Goal: Check status: Check status

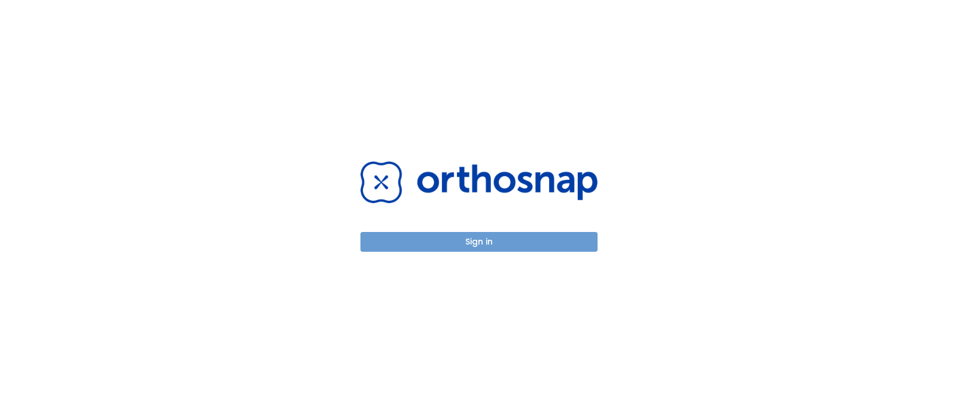
click at [458, 245] on button "Sign in" at bounding box center [478, 242] width 237 height 20
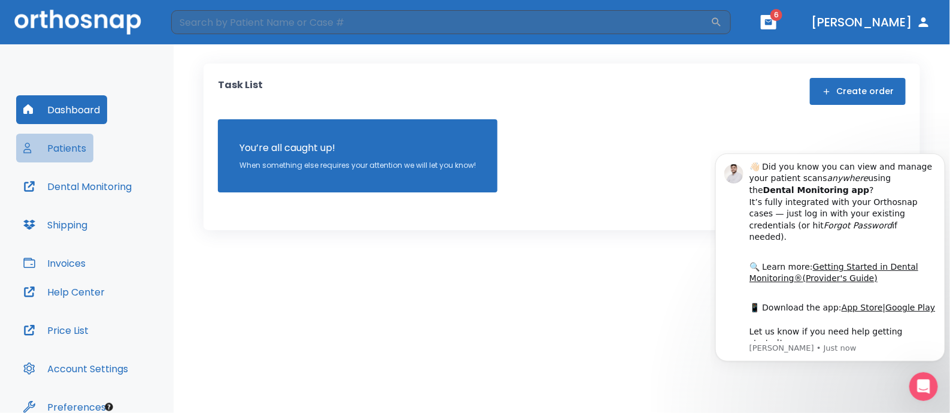
click at [81, 151] on button "Patients" at bounding box center [54, 148] width 77 height 29
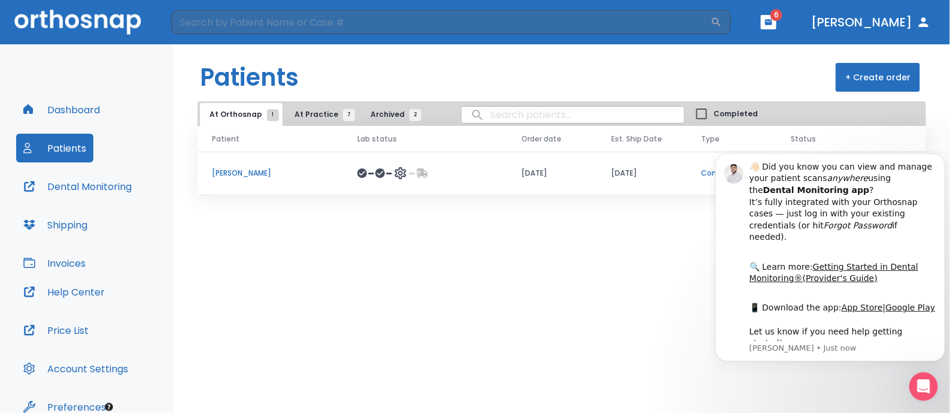
click at [239, 173] on p "[PERSON_NAME]" at bounding box center [270, 173] width 117 height 11
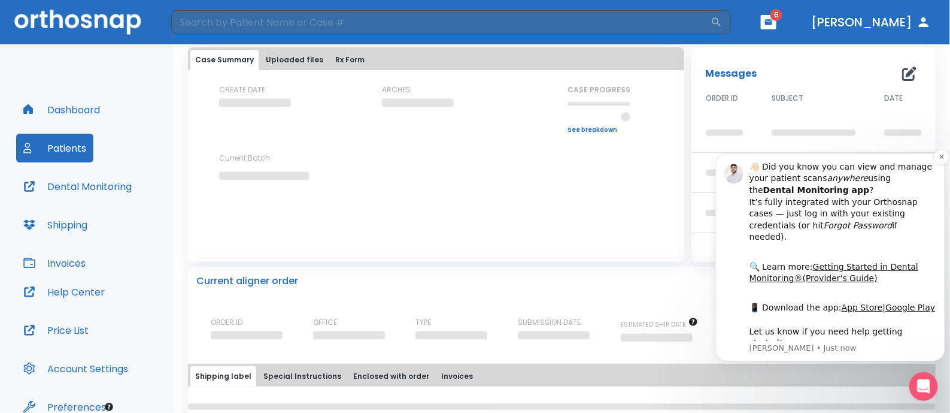
scroll to position [62, 0]
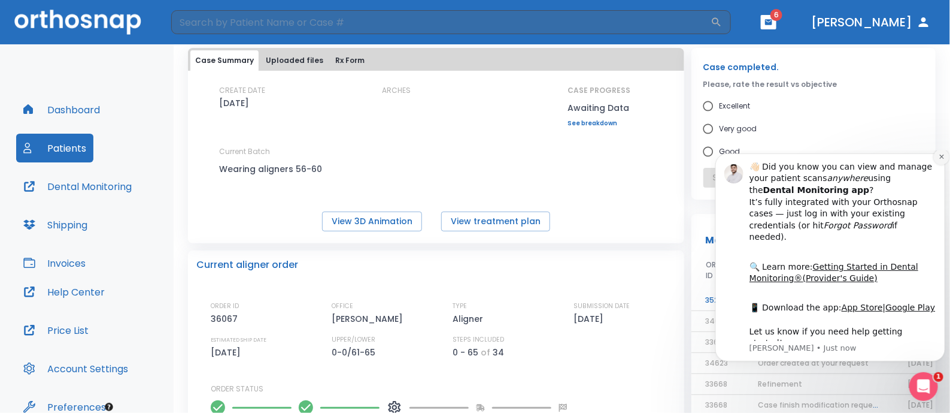
click at [942, 159] on icon "Dismiss notification" at bounding box center [941, 156] width 7 height 7
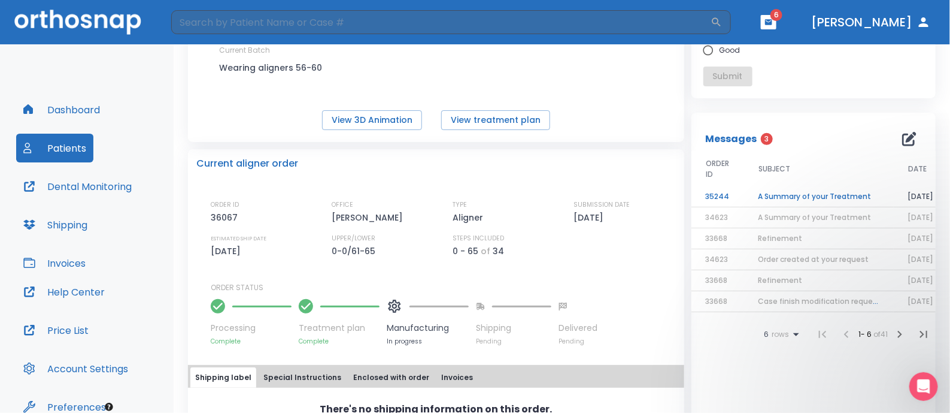
scroll to position [0, 0]
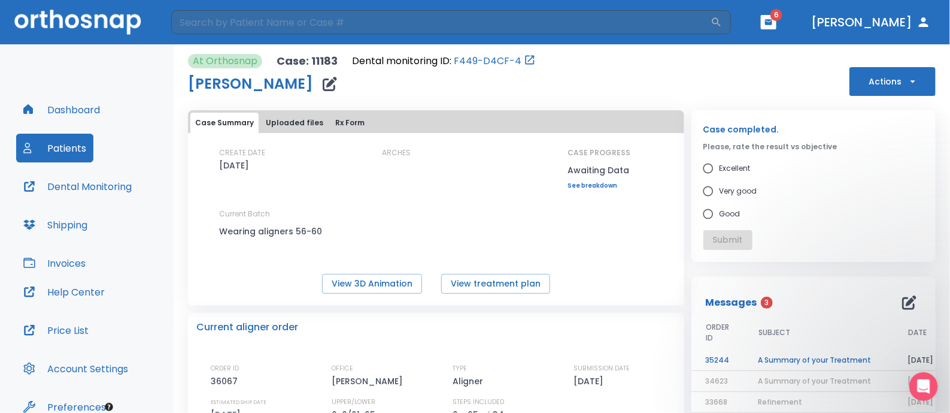
click at [588, 187] on link "See breakdown" at bounding box center [599, 185] width 63 height 7
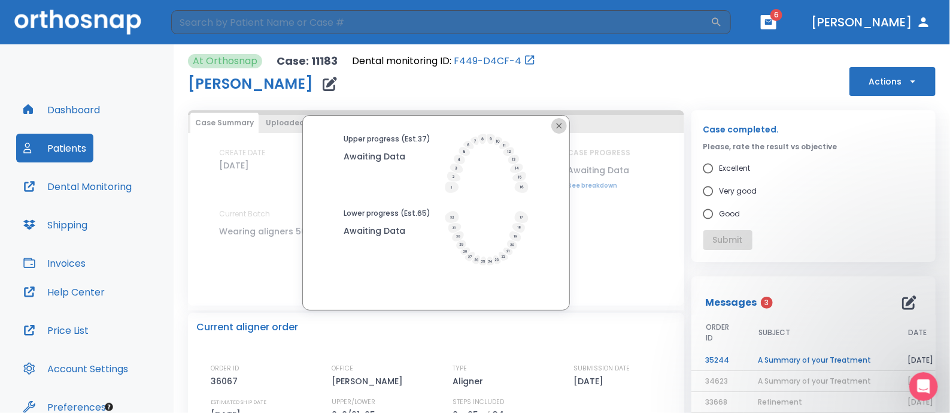
click at [554, 124] on icon "button" at bounding box center [559, 126] width 10 height 10
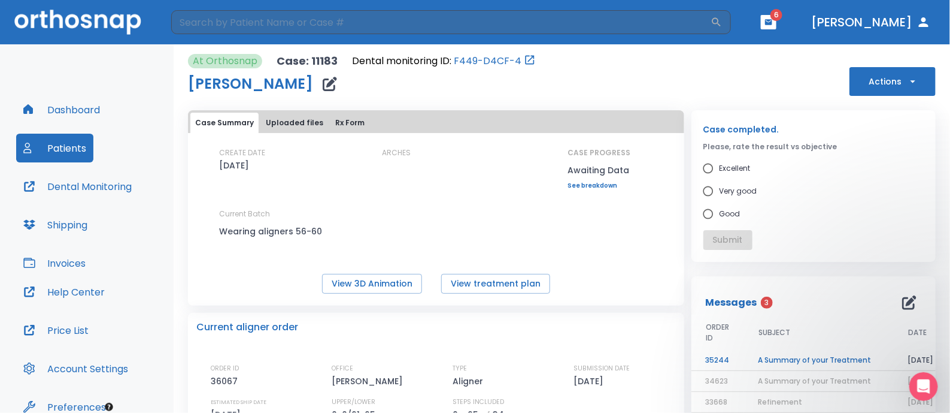
click at [609, 186] on link "See breakdown" at bounding box center [599, 185] width 63 height 7
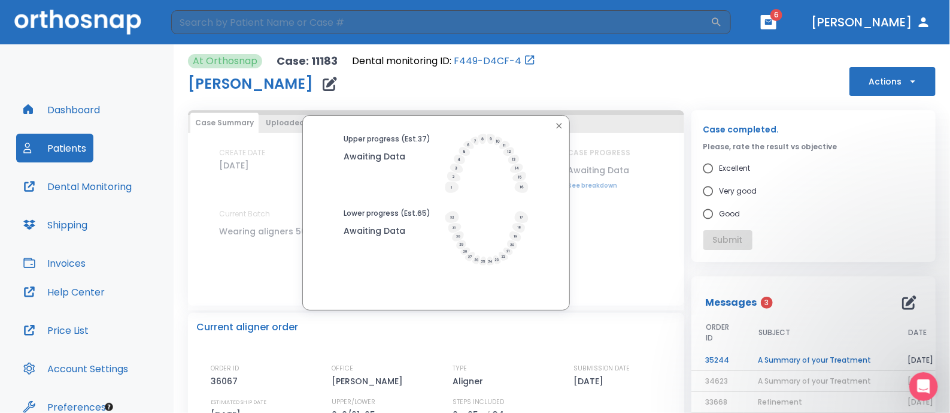
click at [609, 186] on div "Upper progress (Est. 37 ) Awaiting Data Lower progress (Est. 65 ) Awaiting Data" at bounding box center [436, 212] width 496 height 195
click at [821, 22] on header "​ 6 [PERSON_NAME]" at bounding box center [475, 22] width 950 height 44
click at [772, 22] on icon "button" at bounding box center [768, 21] width 7 height 5
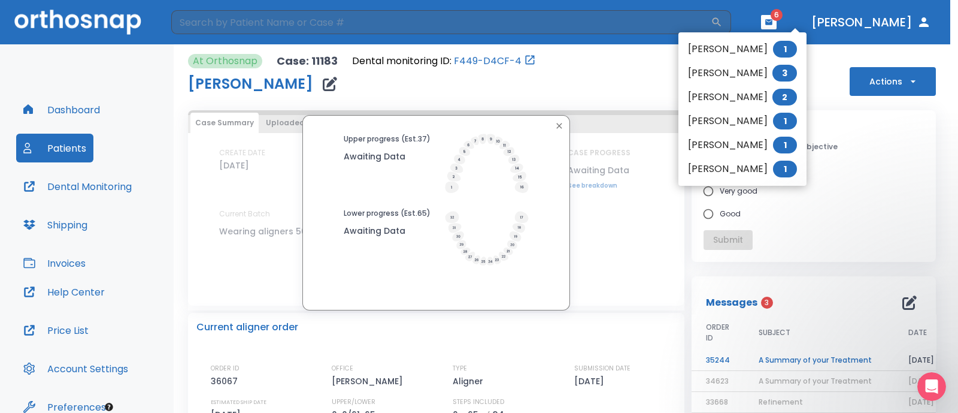
click at [724, 95] on li "[PERSON_NAME] 2" at bounding box center [742, 97] width 128 height 24
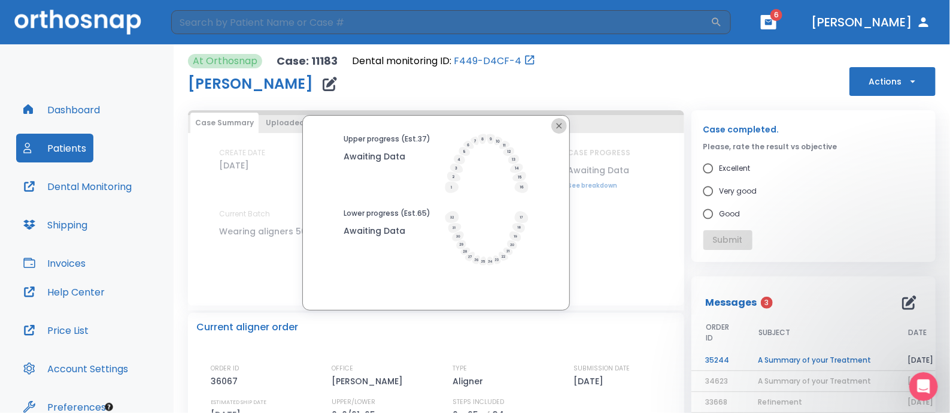
click at [557, 124] on icon "button" at bounding box center [558, 125] width 5 height 5
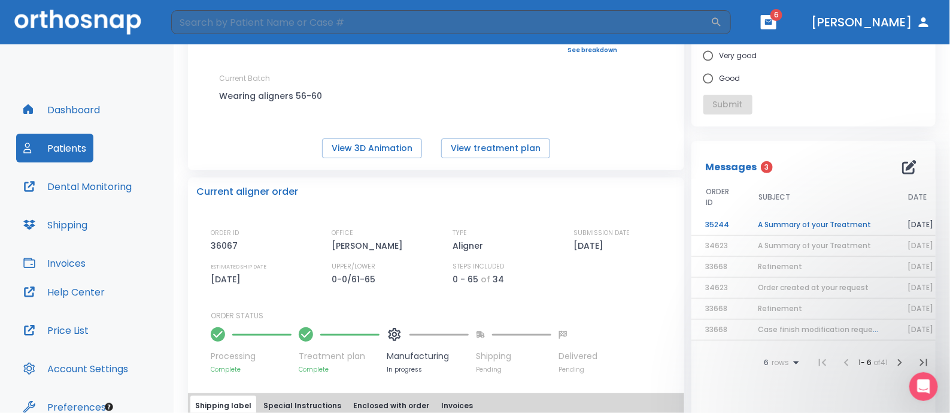
scroll to position [134, 0]
click at [798, 218] on td "A Summary of your Treatment" at bounding box center [819, 226] width 150 height 21
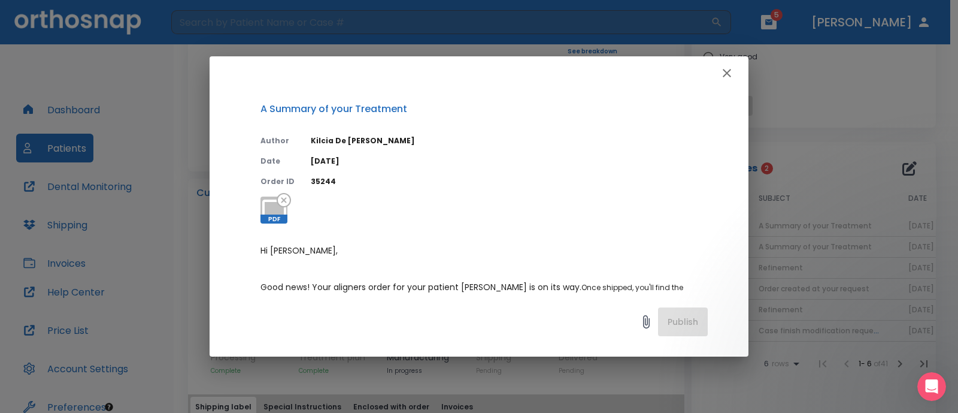
click at [798, 229] on div "A Summary of your Treatment Author [PERSON_NAME] Date [DATE] Order ID 35244 PDF…" at bounding box center [479, 206] width 958 height 413
click at [727, 76] on icon "button" at bounding box center [727, 73] width 14 height 14
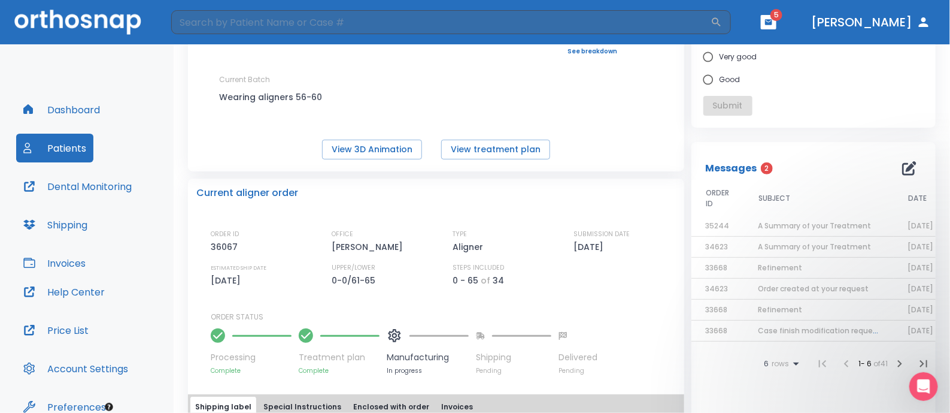
click at [662, 137] on div "CREATE DATE [DATE] ARCHES CASE PROGRESS Awaiting Data Upper progress (Est. 37 )…" at bounding box center [436, 86] width 496 height 146
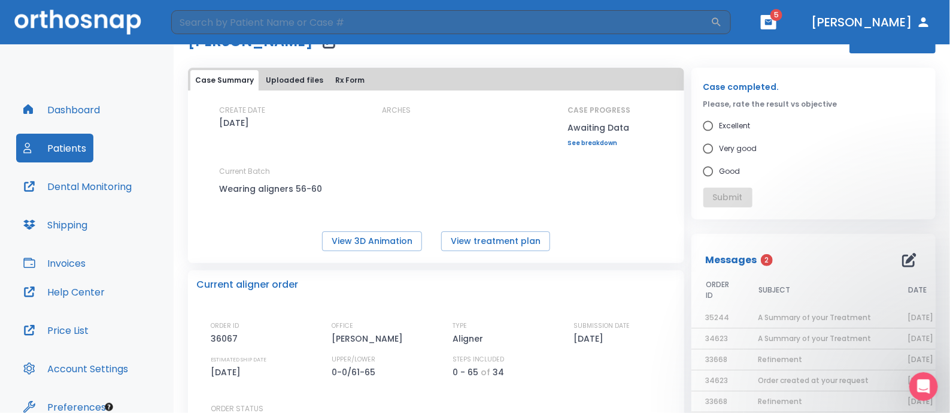
scroll to position [0, 0]
